Goal: Task Accomplishment & Management: Use online tool/utility

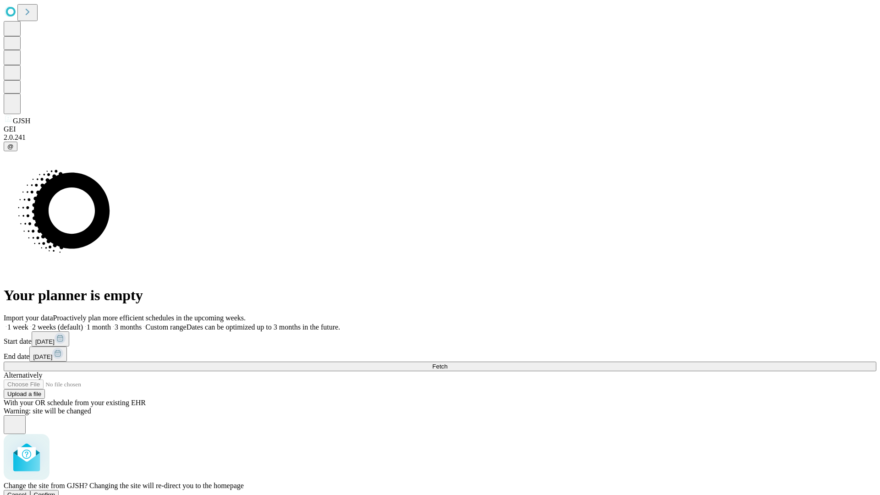
click at [55, 491] on span "Confirm" at bounding box center [45, 494] width 22 height 7
click at [28, 323] on label "1 week" at bounding box center [16, 327] width 25 height 8
click at [447, 363] on span "Fetch" at bounding box center [439, 366] width 15 height 7
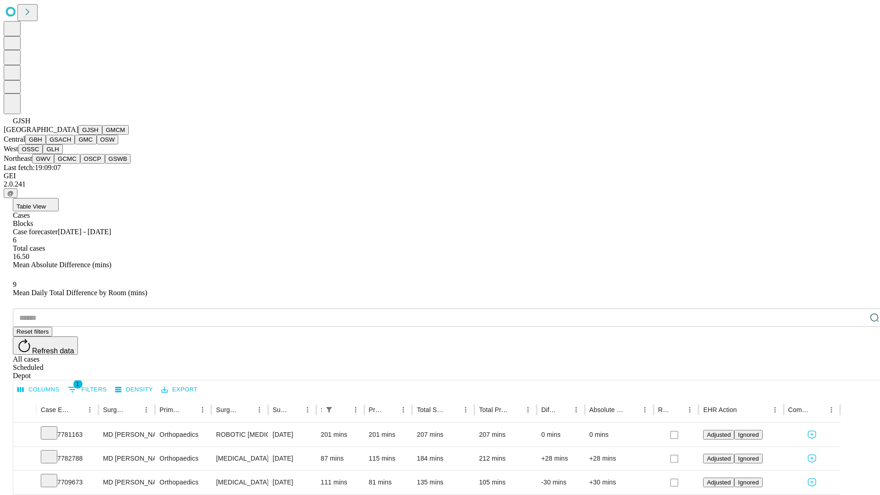
click at [102, 135] on button "GMCM" at bounding box center [115, 130] width 27 height 10
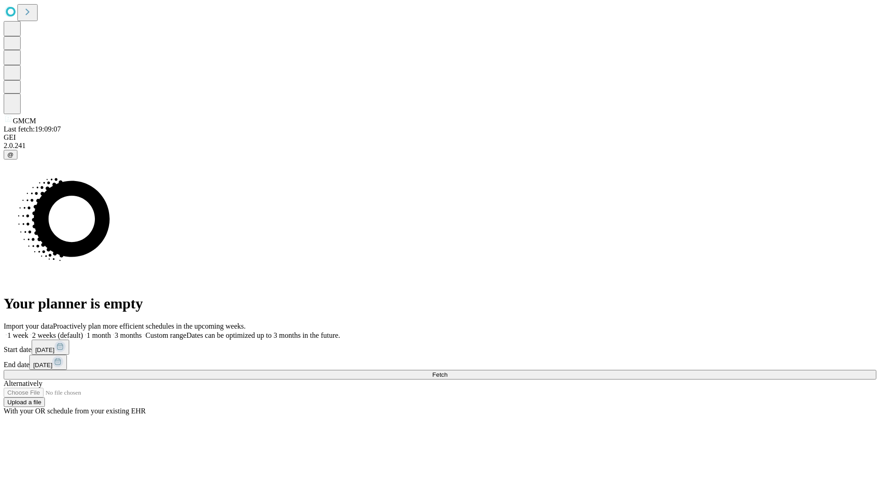
click at [28, 331] on label "1 week" at bounding box center [16, 335] width 25 height 8
click at [447, 371] on span "Fetch" at bounding box center [439, 374] width 15 height 7
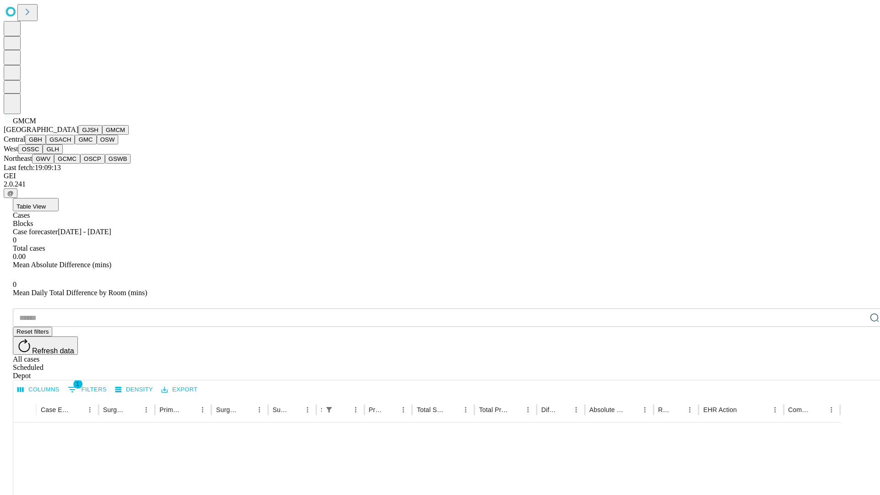
click at [46, 144] on button "GBH" at bounding box center [35, 140] width 21 height 10
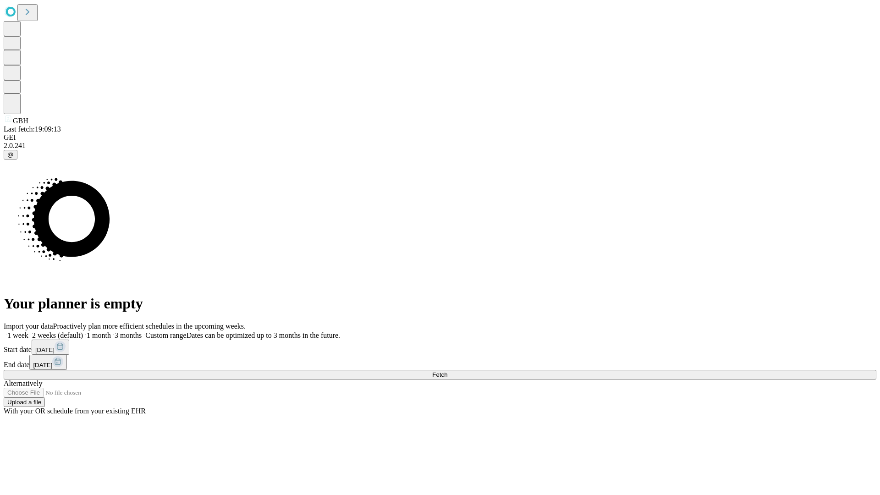
click at [28, 331] on label "1 week" at bounding box center [16, 335] width 25 height 8
click at [447, 371] on span "Fetch" at bounding box center [439, 374] width 15 height 7
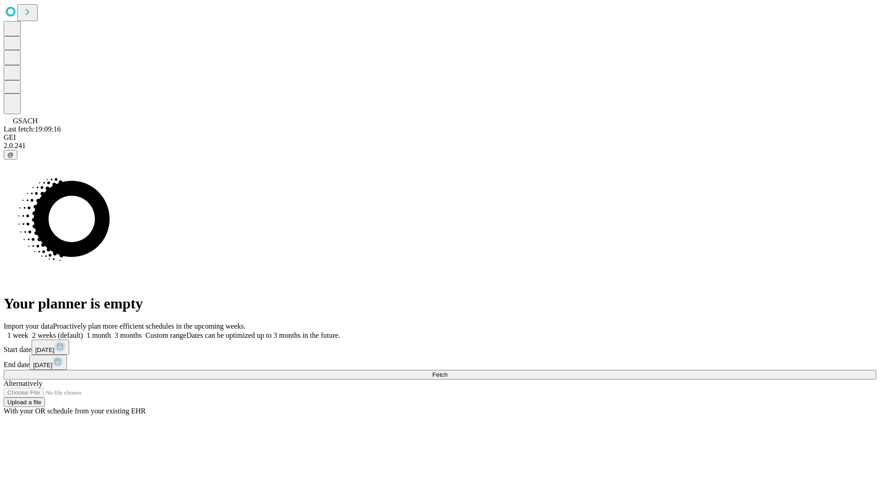
click at [28, 331] on label "1 week" at bounding box center [16, 335] width 25 height 8
click at [447, 371] on span "Fetch" at bounding box center [439, 374] width 15 height 7
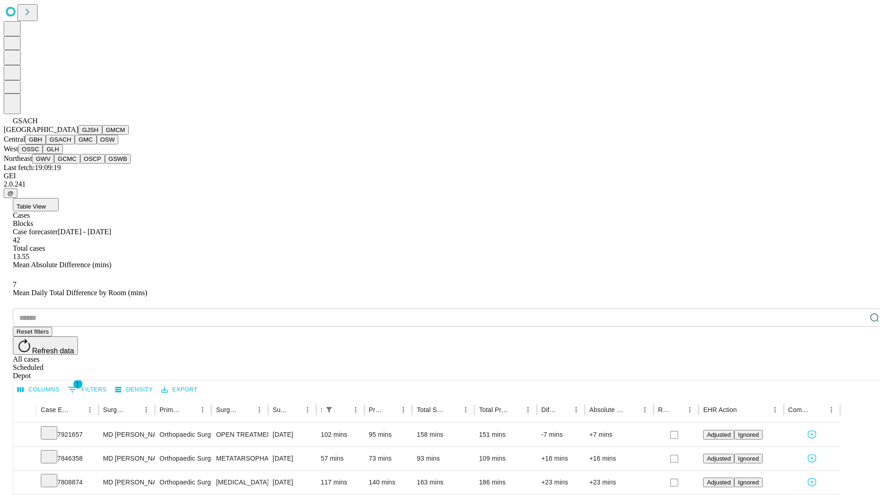
click at [75, 144] on button "GMC" at bounding box center [86, 140] width 22 height 10
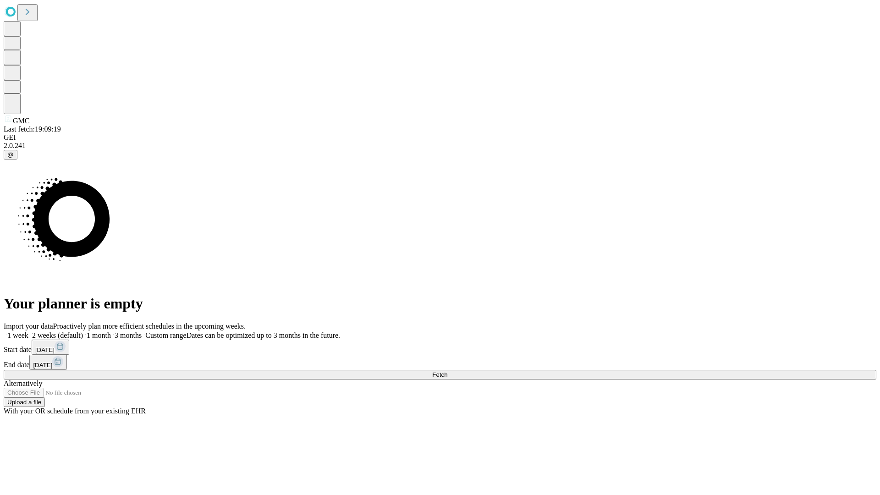
click at [28, 331] on label "1 week" at bounding box center [16, 335] width 25 height 8
click at [447, 371] on span "Fetch" at bounding box center [439, 374] width 15 height 7
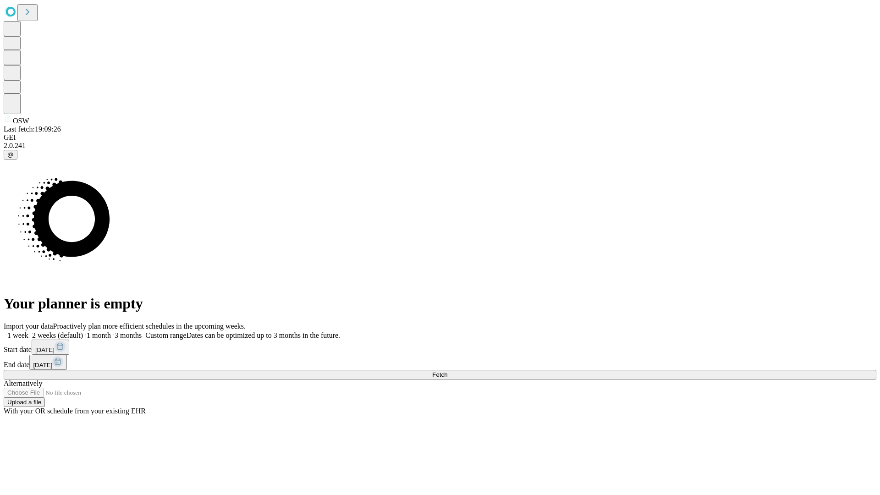
click at [447, 371] on span "Fetch" at bounding box center [439, 374] width 15 height 7
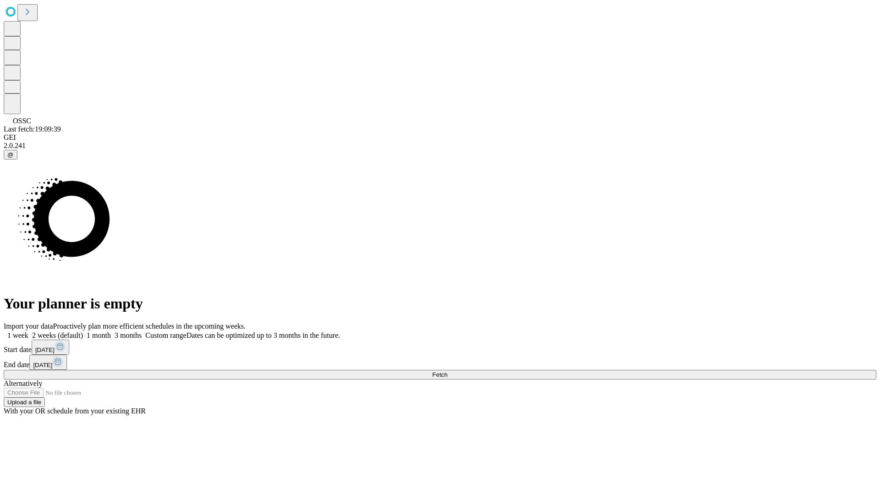
click at [447, 371] on span "Fetch" at bounding box center [439, 374] width 15 height 7
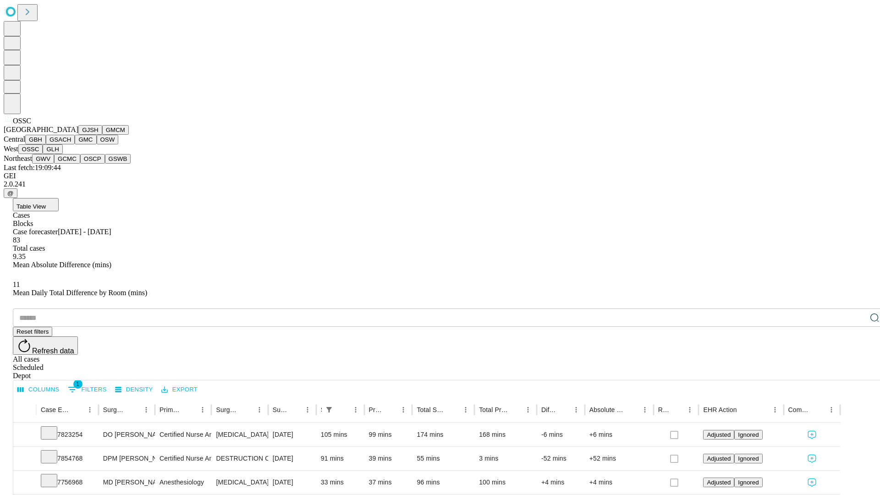
click at [62, 154] on button "GLH" at bounding box center [53, 149] width 20 height 10
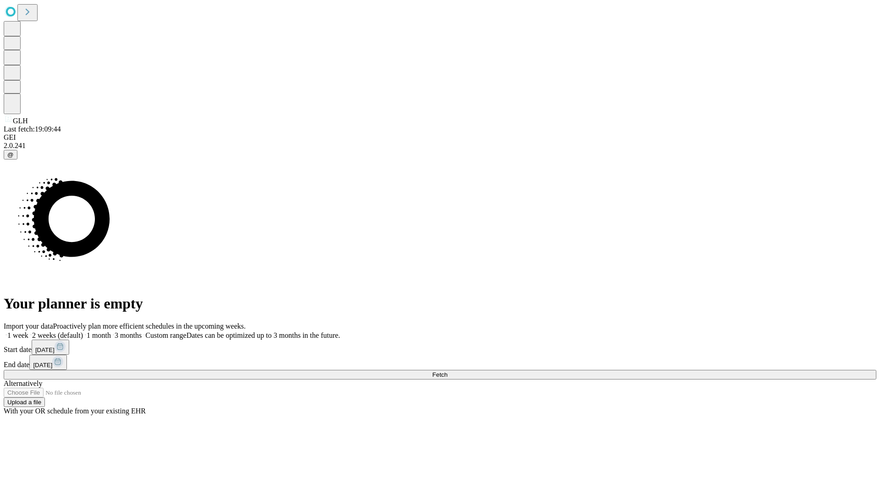
click at [28, 331] on label "1 week" at bounding box center [16, 335] width 25 height 8
click at [447, 371] on span "Fetch" at bounding box center [439, 374] width 15 height 7
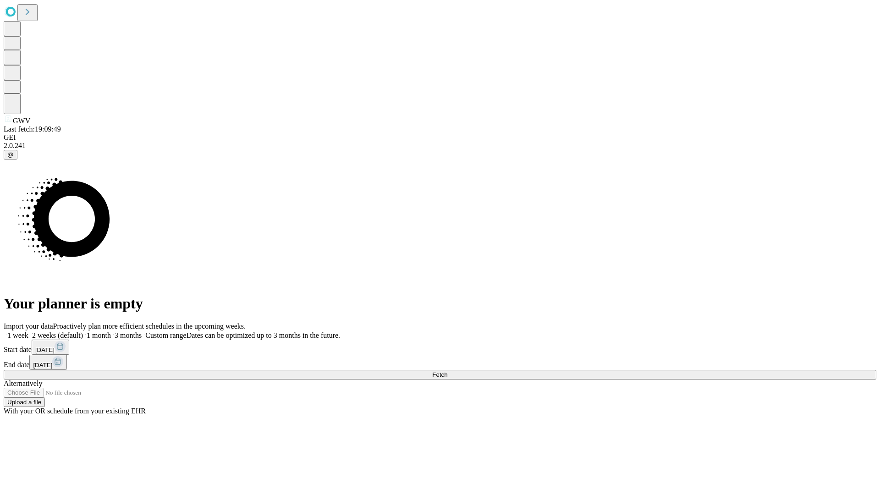
click at [447, 371] on span "Fetch" at bounding box center [439, 374] width 15 height 7
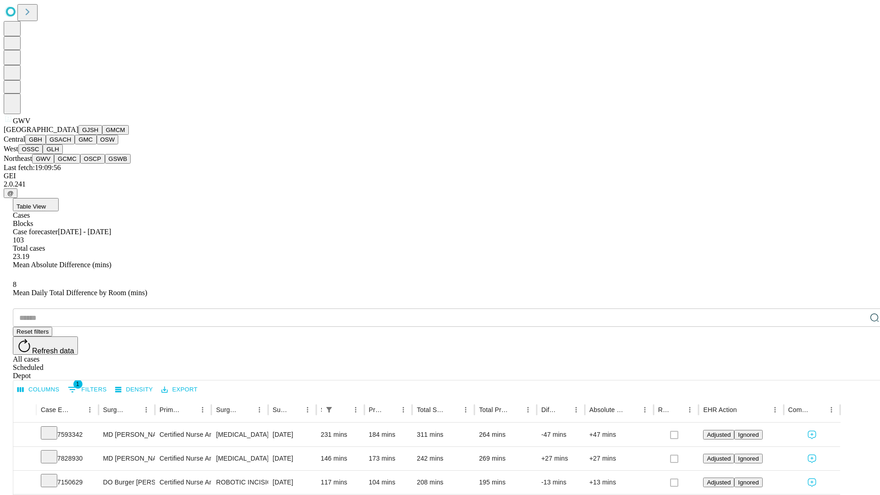
click at [71, 164] on button "GCMC" at bounding box center [67, 159] width 26 height 10
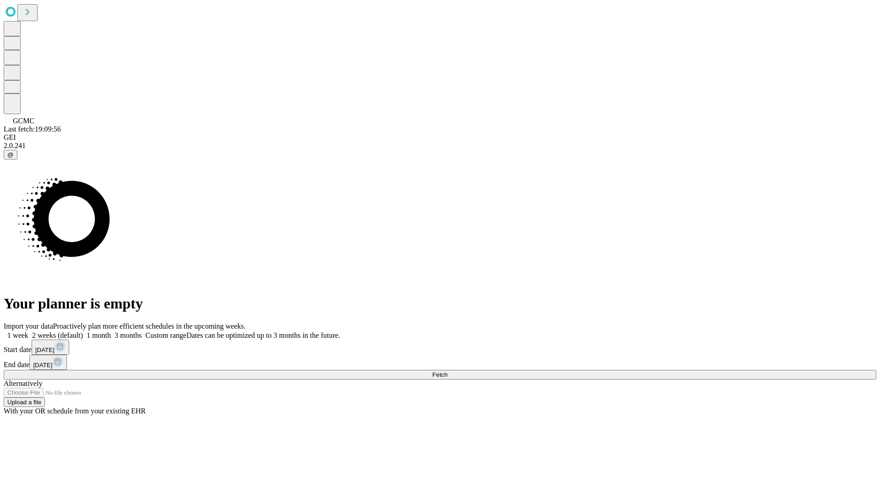
click at [28, 331] on label "1 week" at bounding box center [16, 335] width 25 height 8
click at [447, 371] on span "Fetch" at bounding box center [439, 374] width 15 height 7
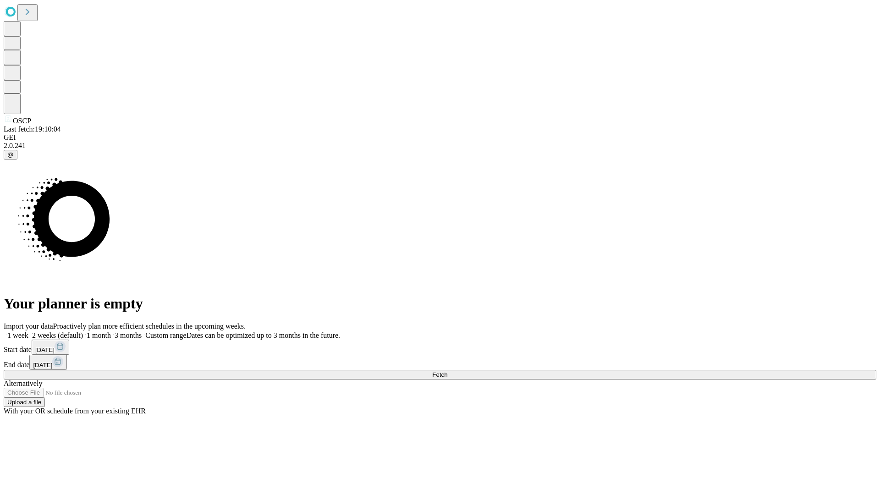
click at [28, 331] on label "1 week" at bounding box center [16, 335] width 25 height 8
click at [447, 371] on span "Fetch" at bounding box center [439, 374] width 15 height 7
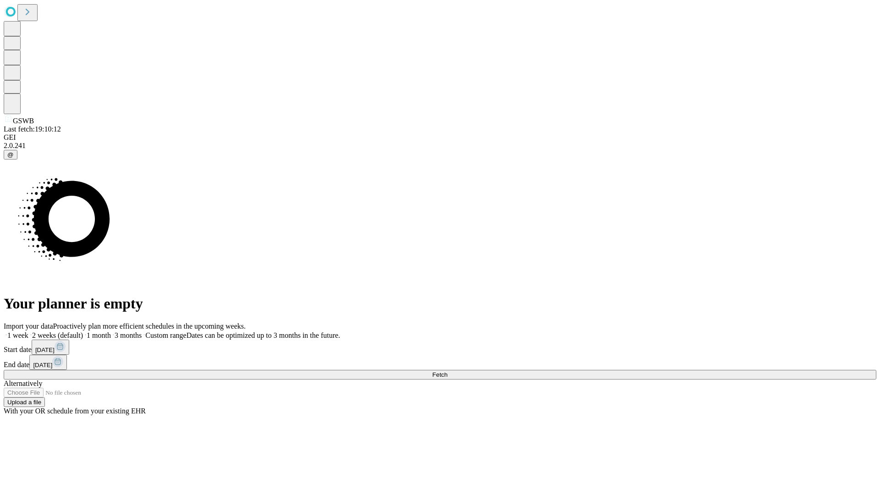
click at [447, 371] on span "Fetch" at bounding box center [439, 374] width 15 height 7
